Goal: Find specific page/section: Find specific page/section

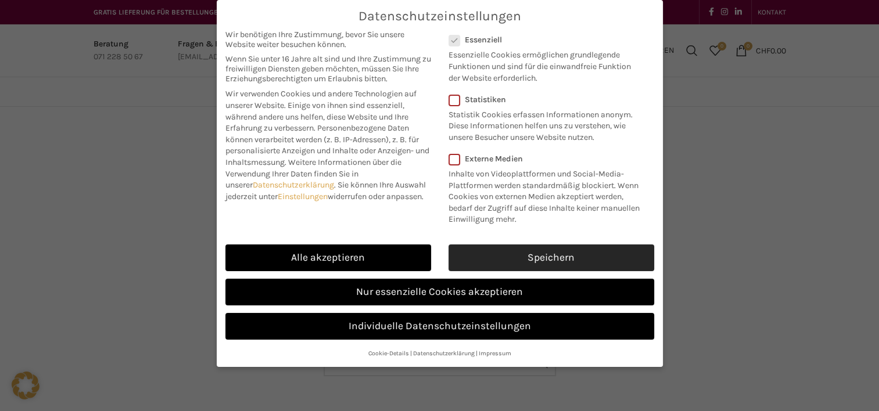
drag, startPoint x: 0, startPoint y: 0, endPoint x: 579, endPoint y: 249, distance: 630.4
click at [579, 249] on link "Speichern" at bounding box center [552, 258] width 206 height 27
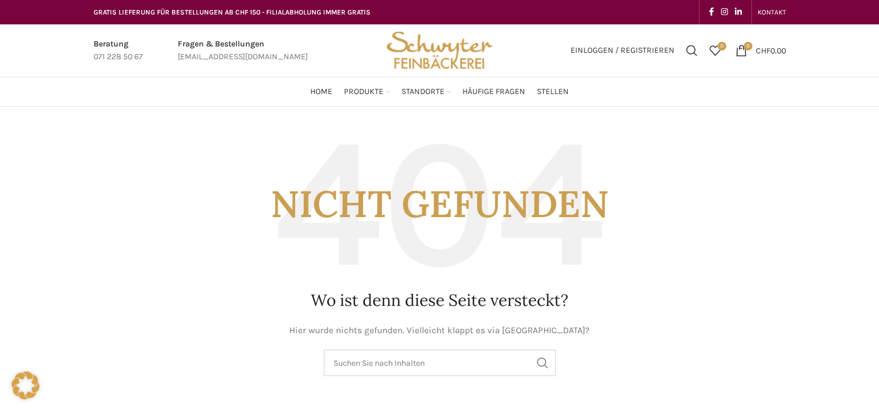
click at [436, 44] on img "Site logo" at bounding box center [439, 50] width 114 height 52
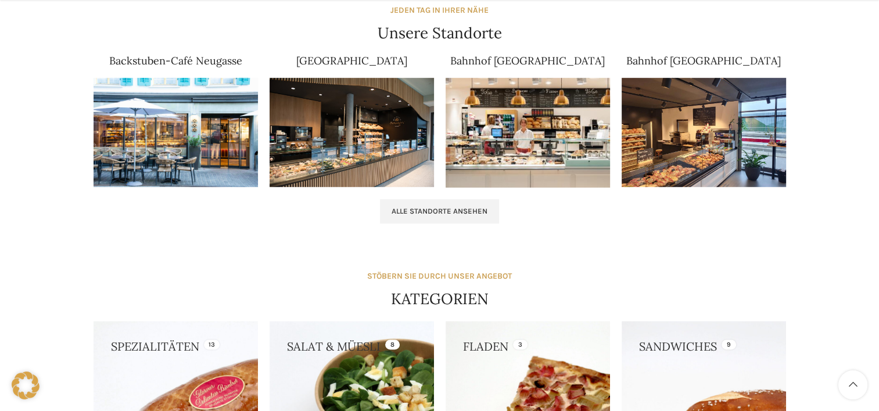
scroll to position [760, 0]
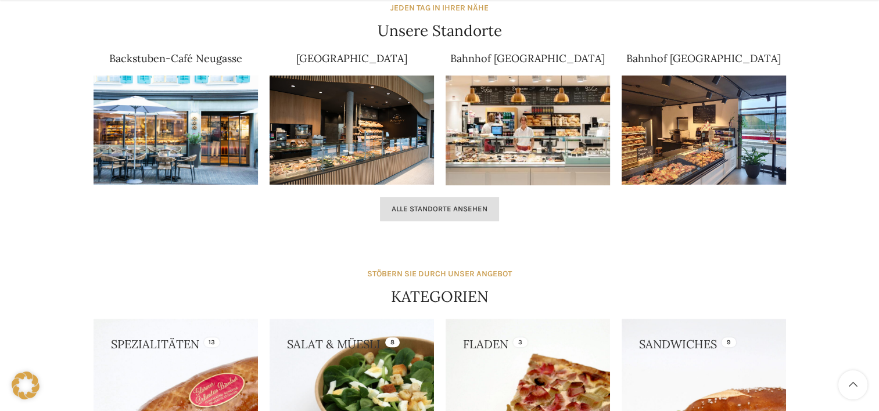
click at [446, 211] on span "Alle Standorte ansehen" at bounding box center [440, 209] width 96 height 9
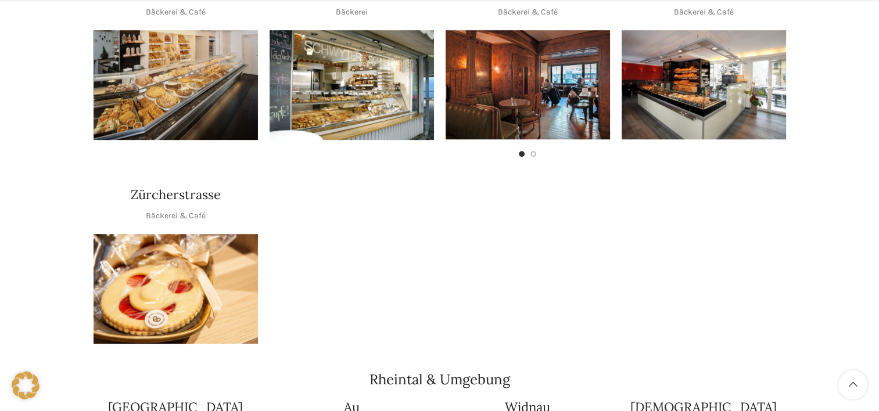
scroll to position [696, 0]
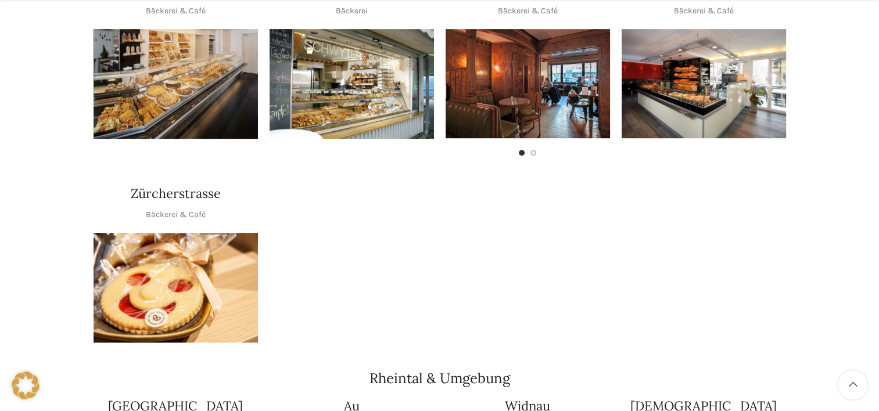
click at [209, 259] on img "1 / 1" at bounding box center [176, 288] width 164 height 110
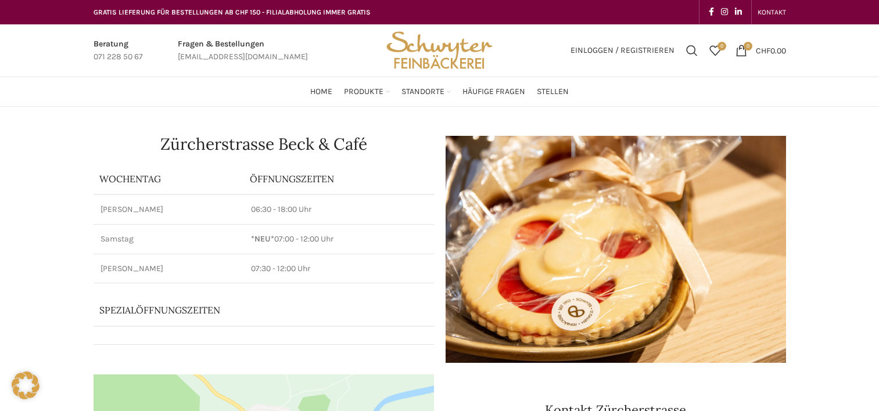
click at [209, 259] on td "[PERSON_NAME]" at bounding box center [169, 269] width 151 height 30
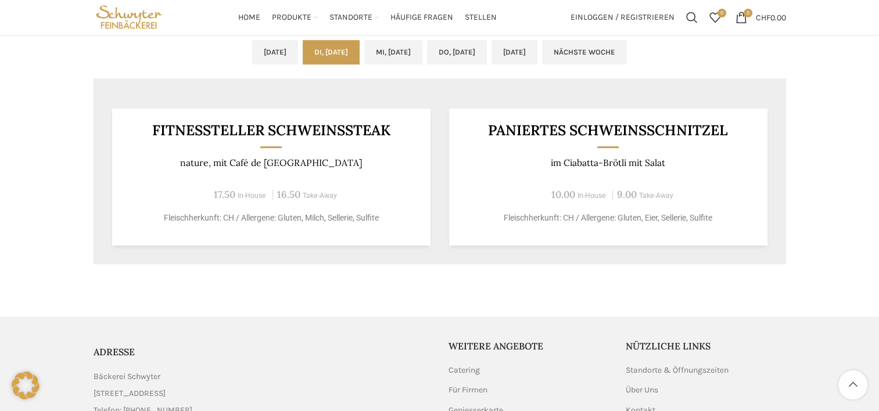
scroll to position [585, 0]
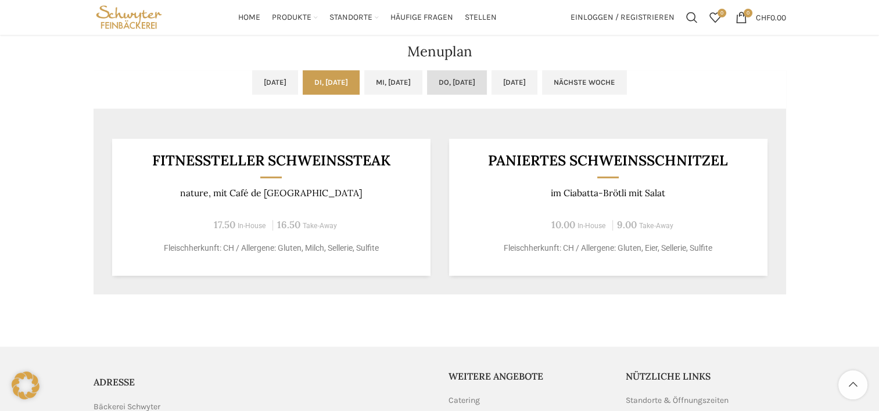
click at [481, 86] on link "Do, [DATE]" at bounding box center [457, 82] width 60 height 24
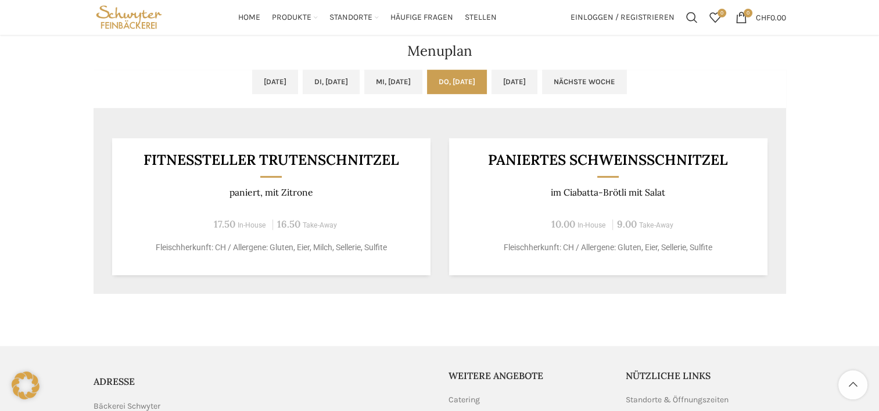
scroll to position [582, 0]
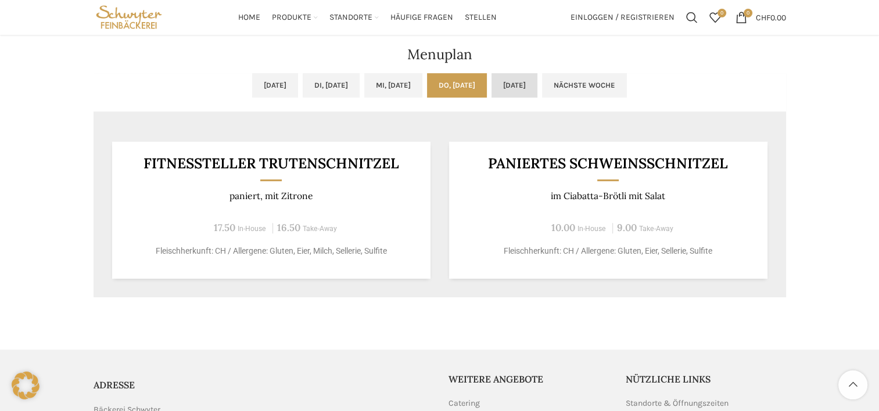
click at [537, 93] on link "[DATE]" at bounding box center [515, 85] width 46 height 24
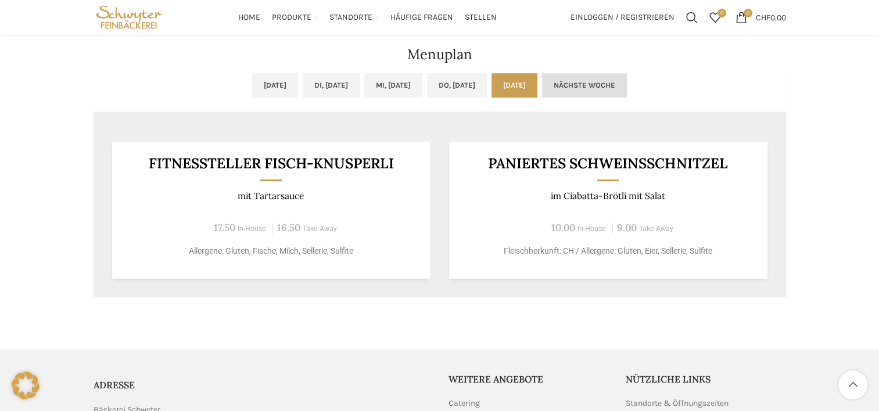
click at [623, 79] on link "Nächste Woche" at bounding box center [584, 85] width 85 height 24
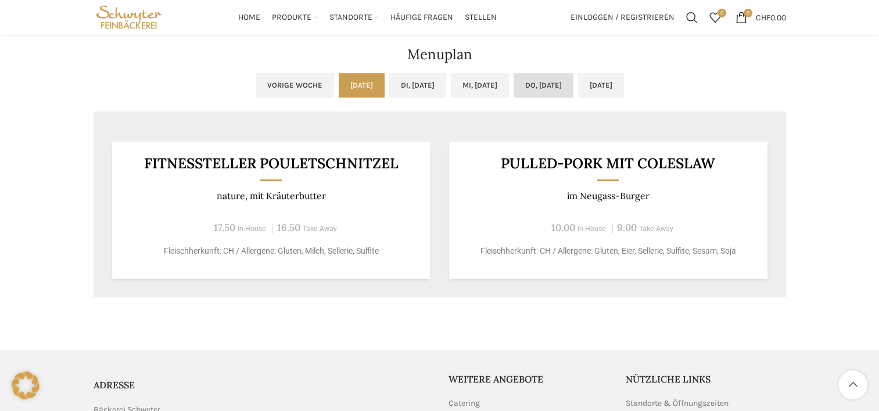
click at [562, 81] on link "Do, [DATE]" at bounding box center [544, 85] width 60 height 24
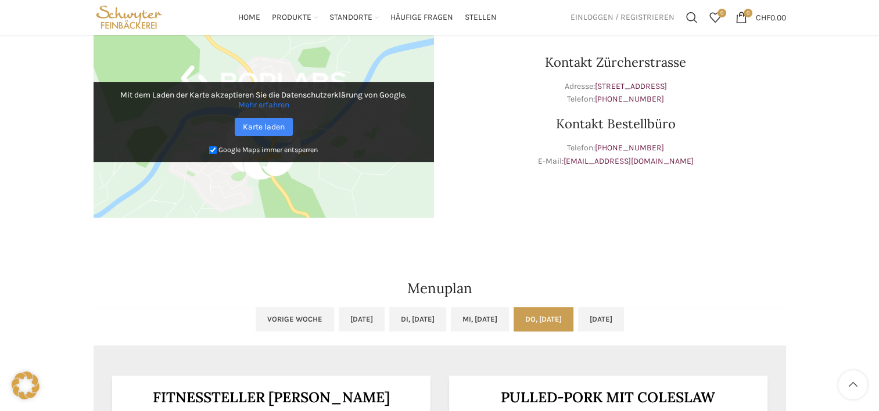
scroll to position [320, 0]
